Goal: Information Seeking & Learning: Learn about a topic

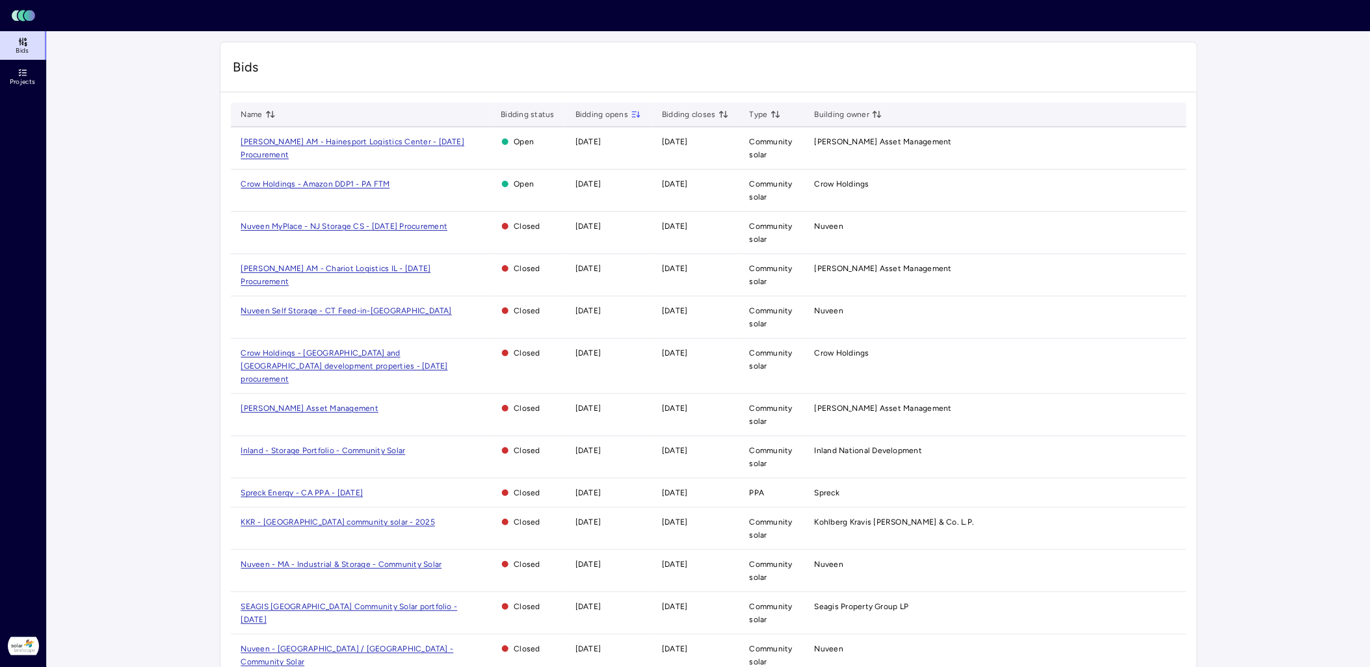
click at [353, 184] on span "Crow Holdings - Amazon DDP1 - PA FTM" at bounding box center [315, 183] width 149 height 9
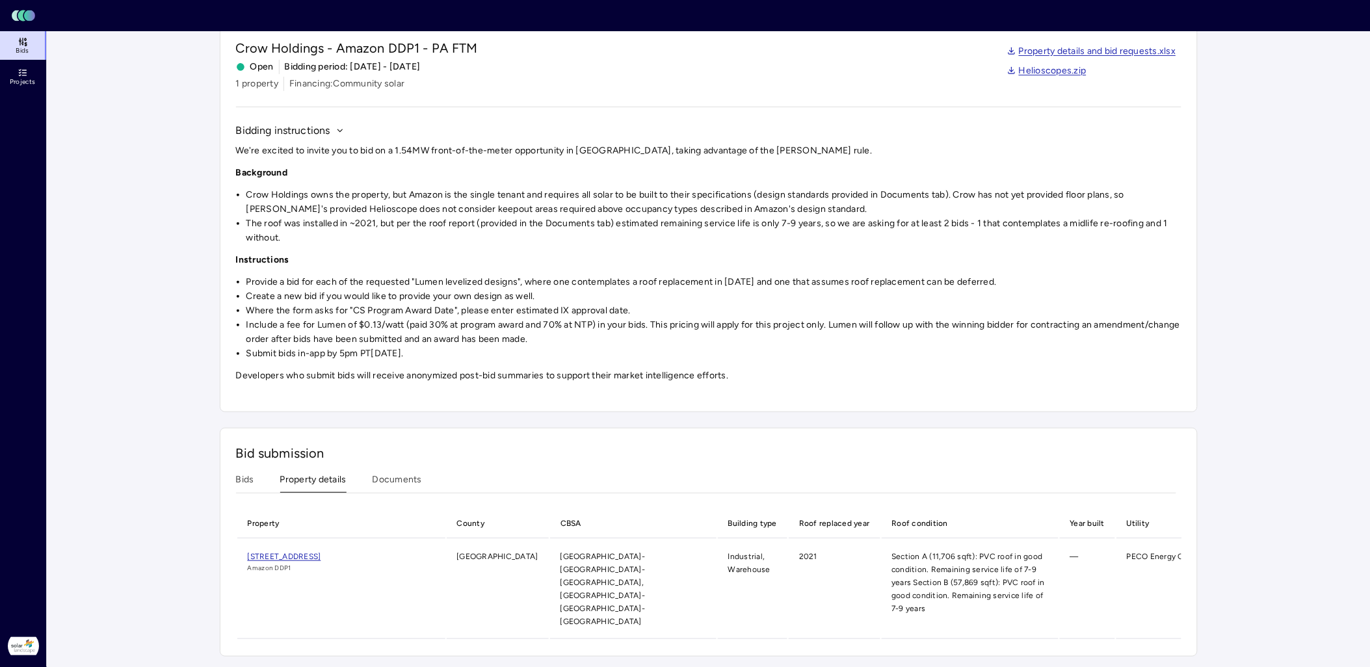
scroll to position [43, 0]
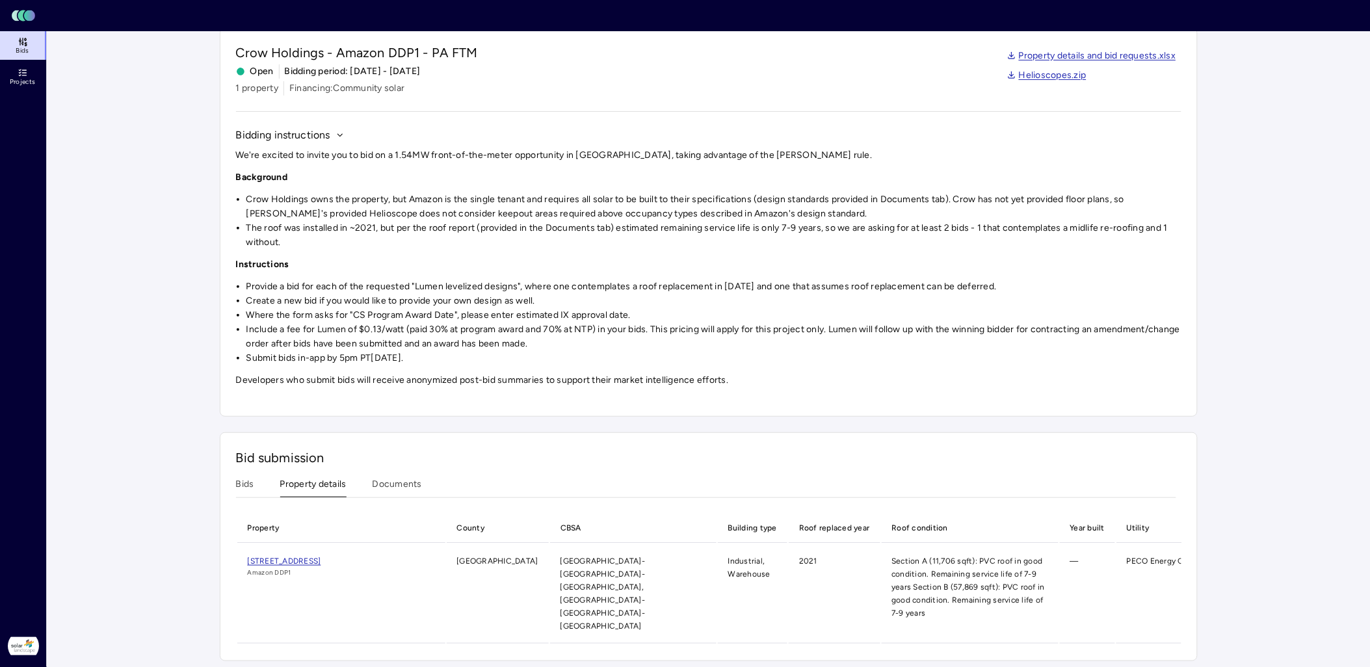
click at [334, 311] on div "Investments Crow Holdings - Amazon DDP1 - PA FTM Crow Holdings - Amazon DDP1 - …" at bounding box center [709, 330] width 978 height 663
click at [405, 484] on button "Documents" at bounding box center [397, 487] width 49 height 20
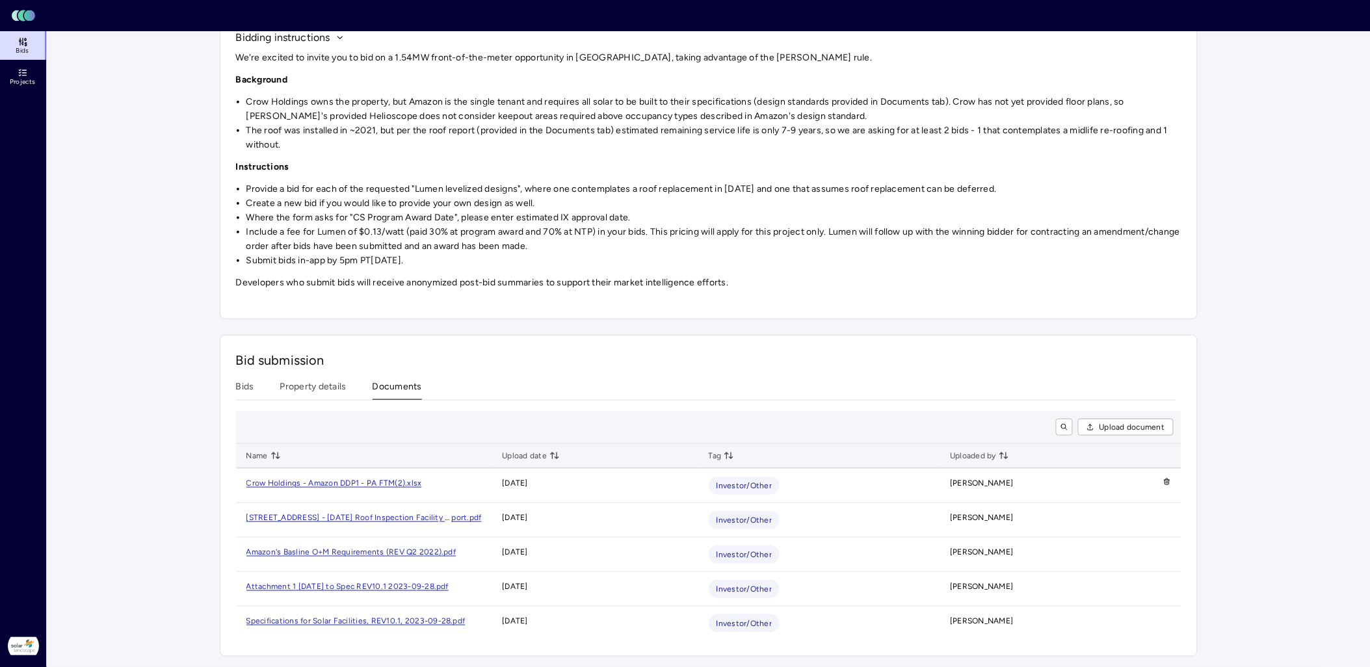
scroll to position [151, 0]
click at [241, 368] on div "Bid submission Bids Property details Documents Upload document Name Upload date…" at bounding box center [709, 496] width 978 height 322
click at [244, 382] on button "Bids" at bounding box center [245, 390] width 18 height 20
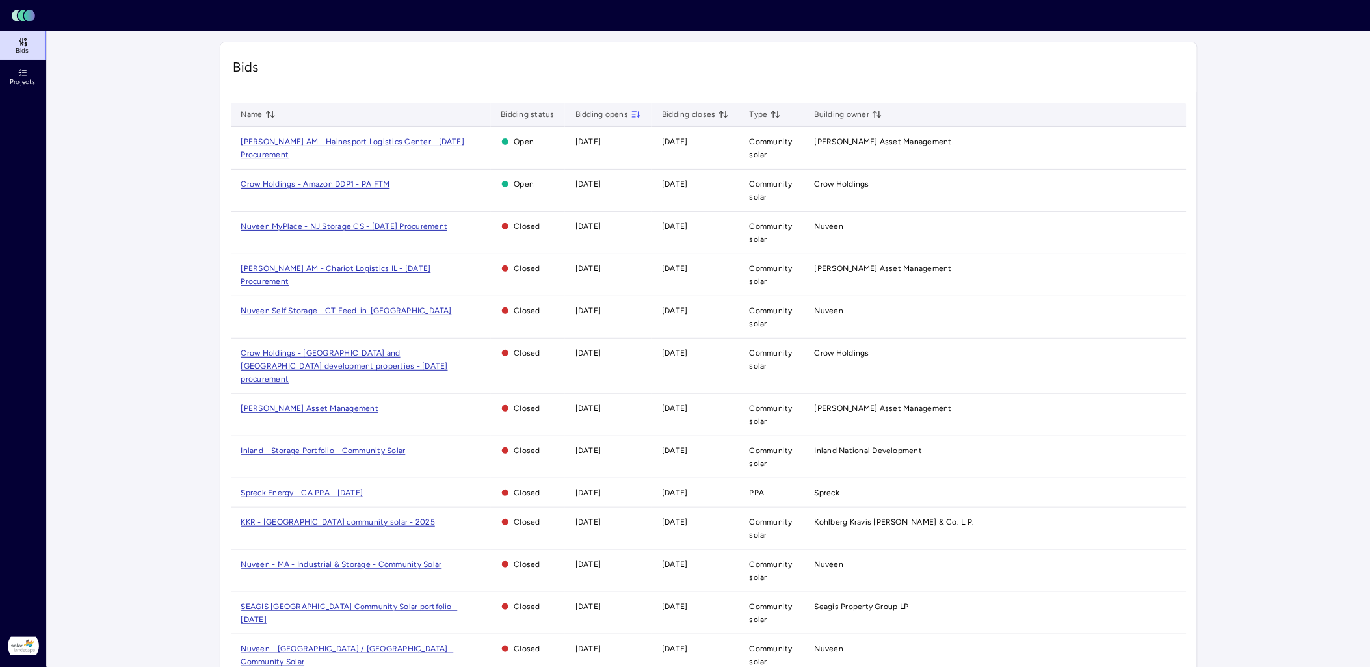
click at [254, 141] on span "[PERSON_NAME] AM - Hainesport Logistics Center - [DATE] Procurement" at bounding box center [353, 148] width 224 height 22
